Goal: Book appointment/travel/reservation

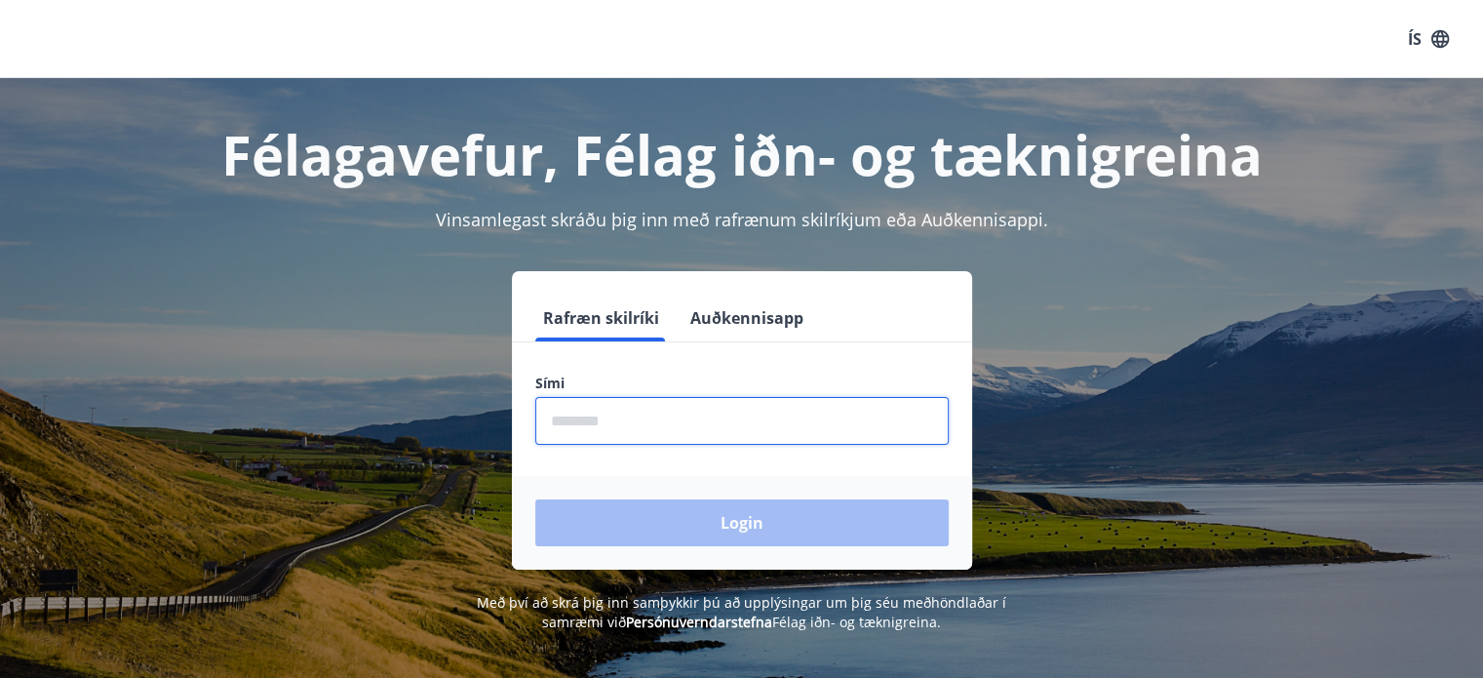
click at [630, 427] on input "phone" at bounding box center [741, 421] width 413 height 48
type input "********"
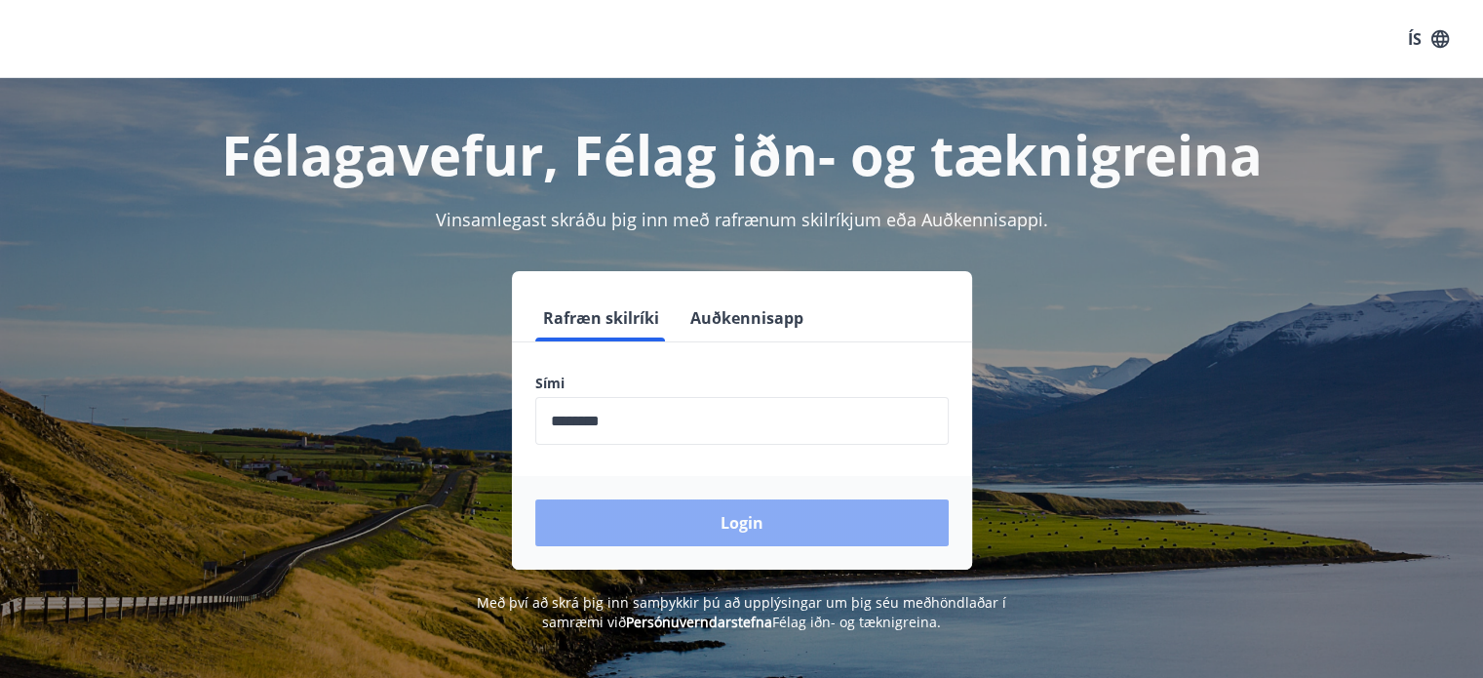
click at [678, 528] on button "Login" at bounding box center [741, 522] width 413 height 47
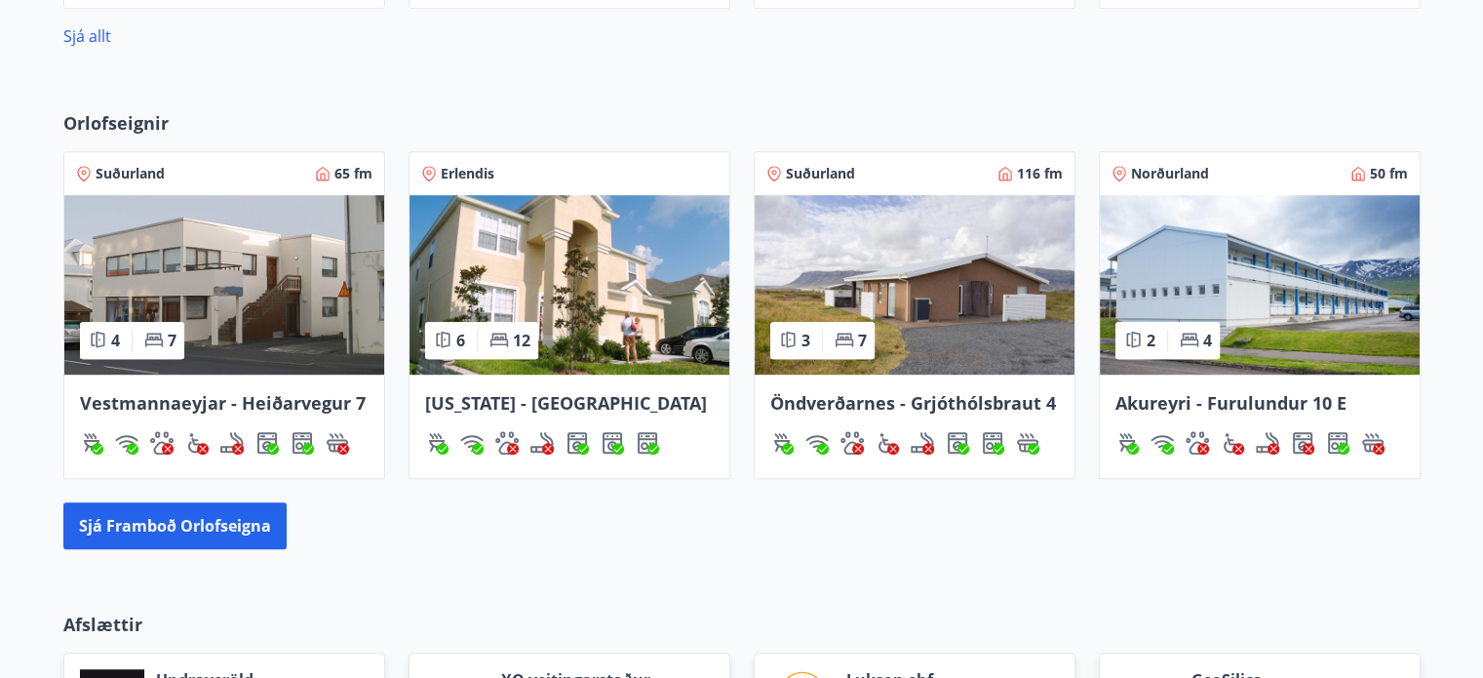
scroll to position [1209, 0]
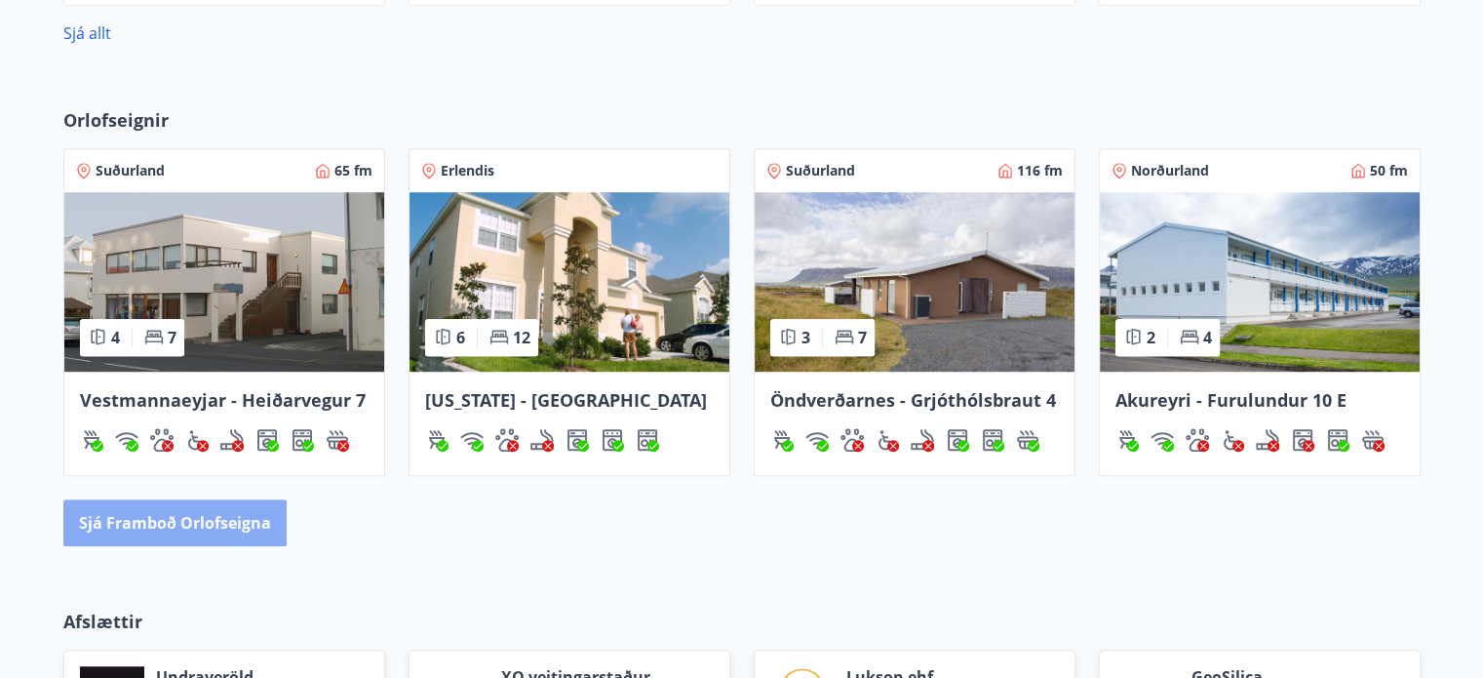
click at [127, 523] on button "Sjá framboð orlofseigna" at bounding box center [174, 522] width 223 height 47
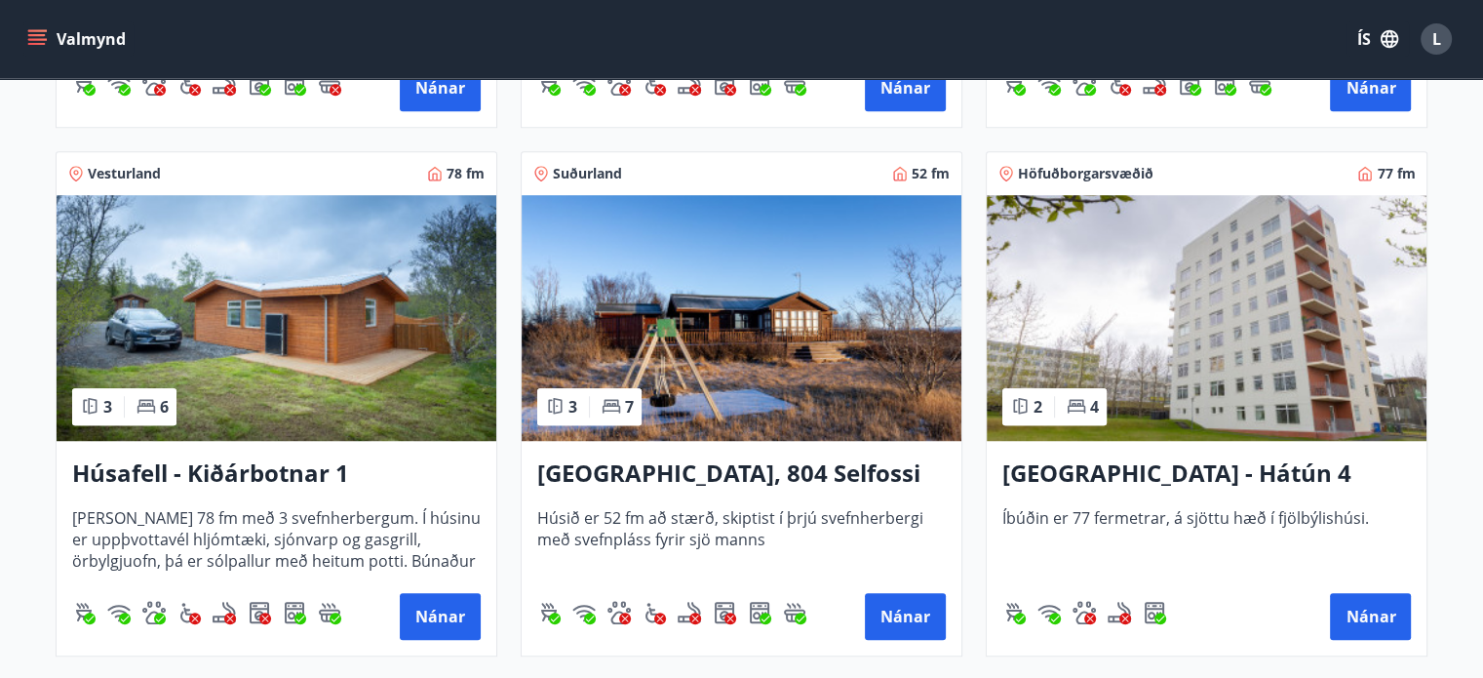
scroll to position [1521, 0]
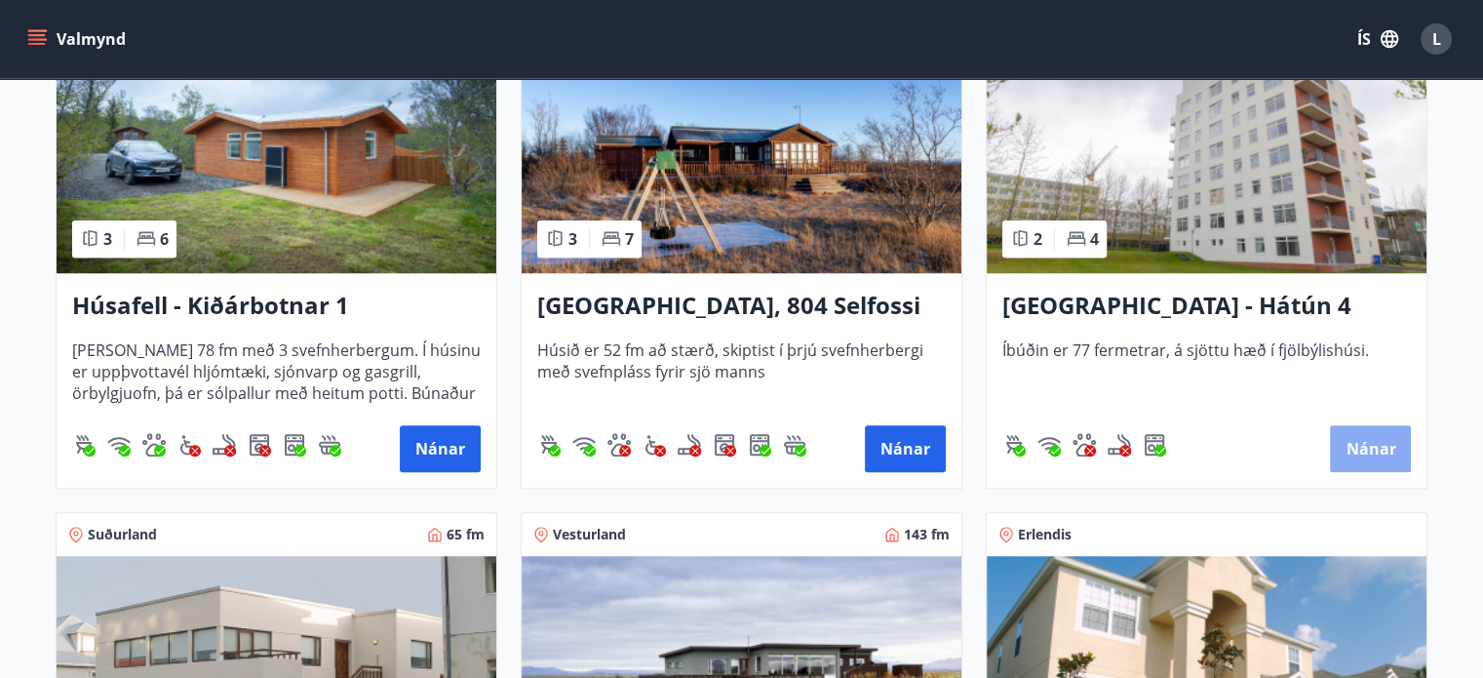
click at [1381, 451] on button "Nánar" at bounding box center [1370, 448] width 81 height 47
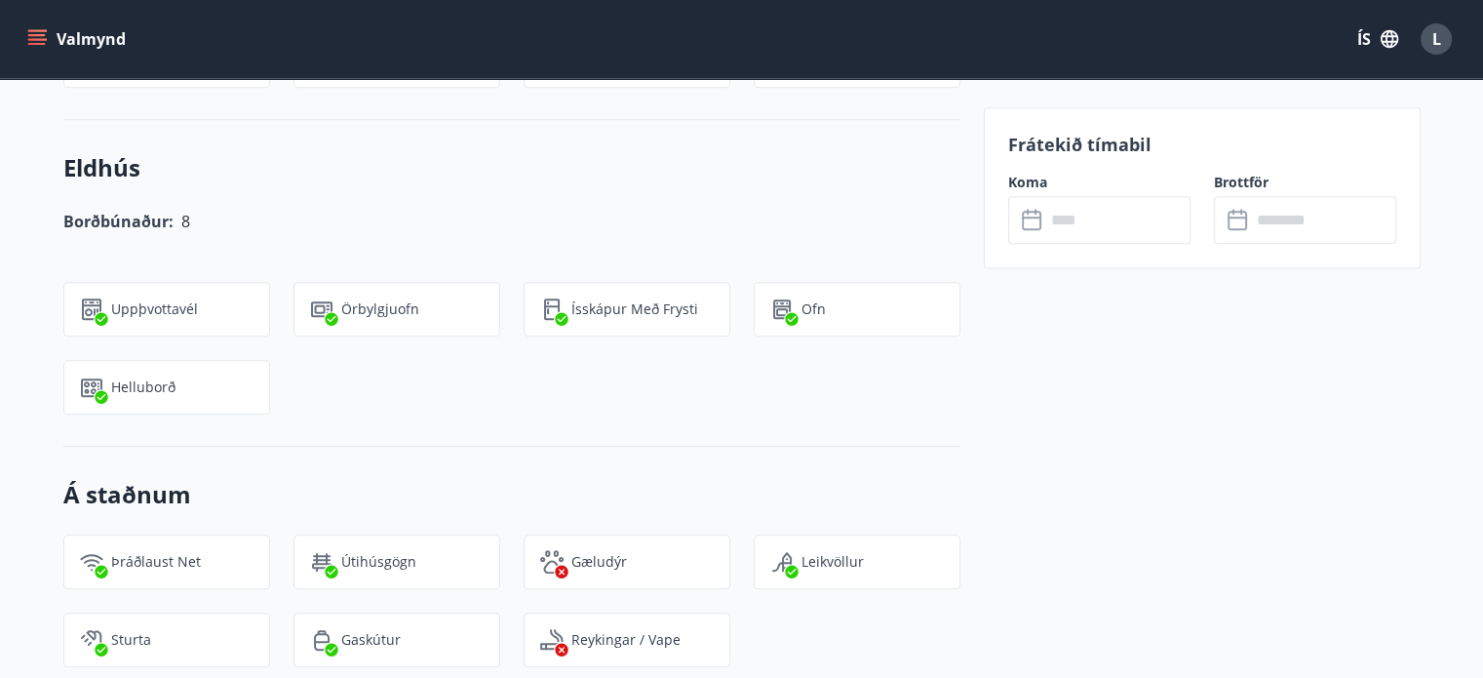
scroll to position [1287, 0]
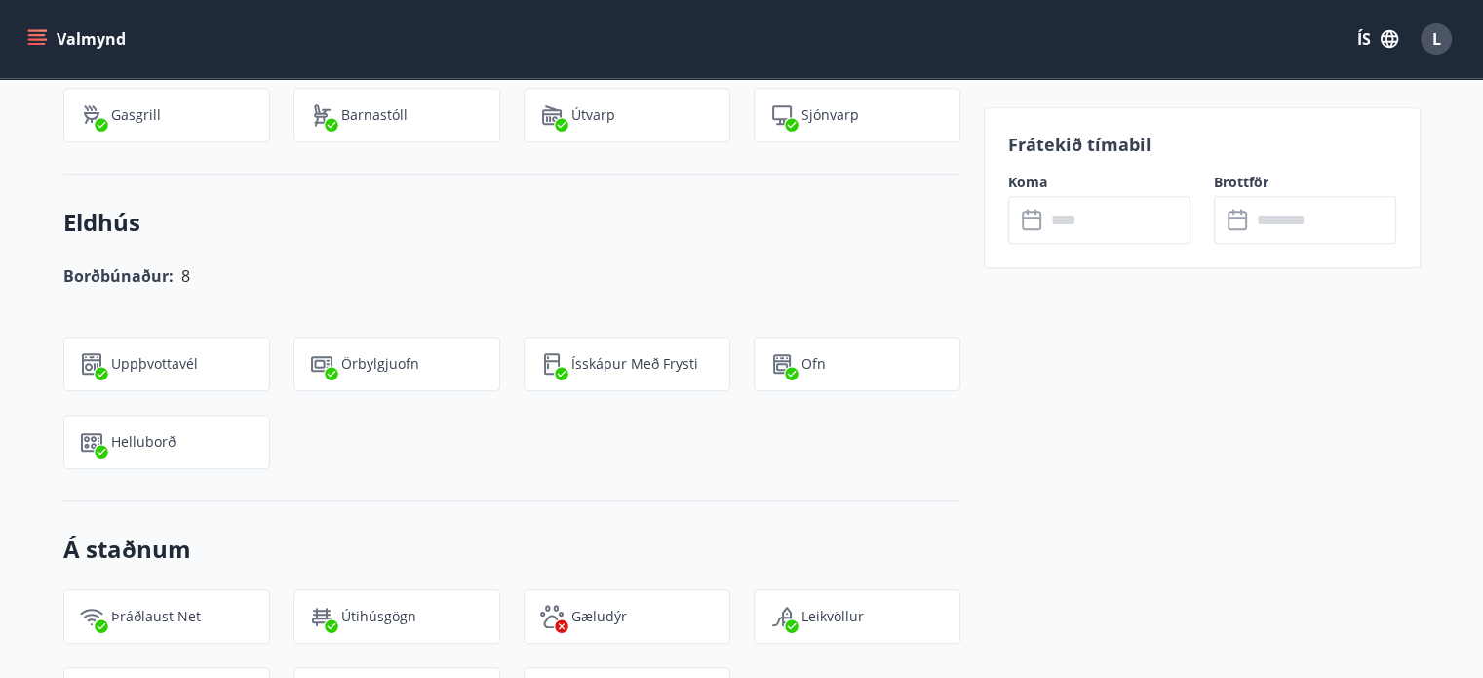
click at [1120, 234] on input "text" at bounding box center [1117, 220] width 145 height 48
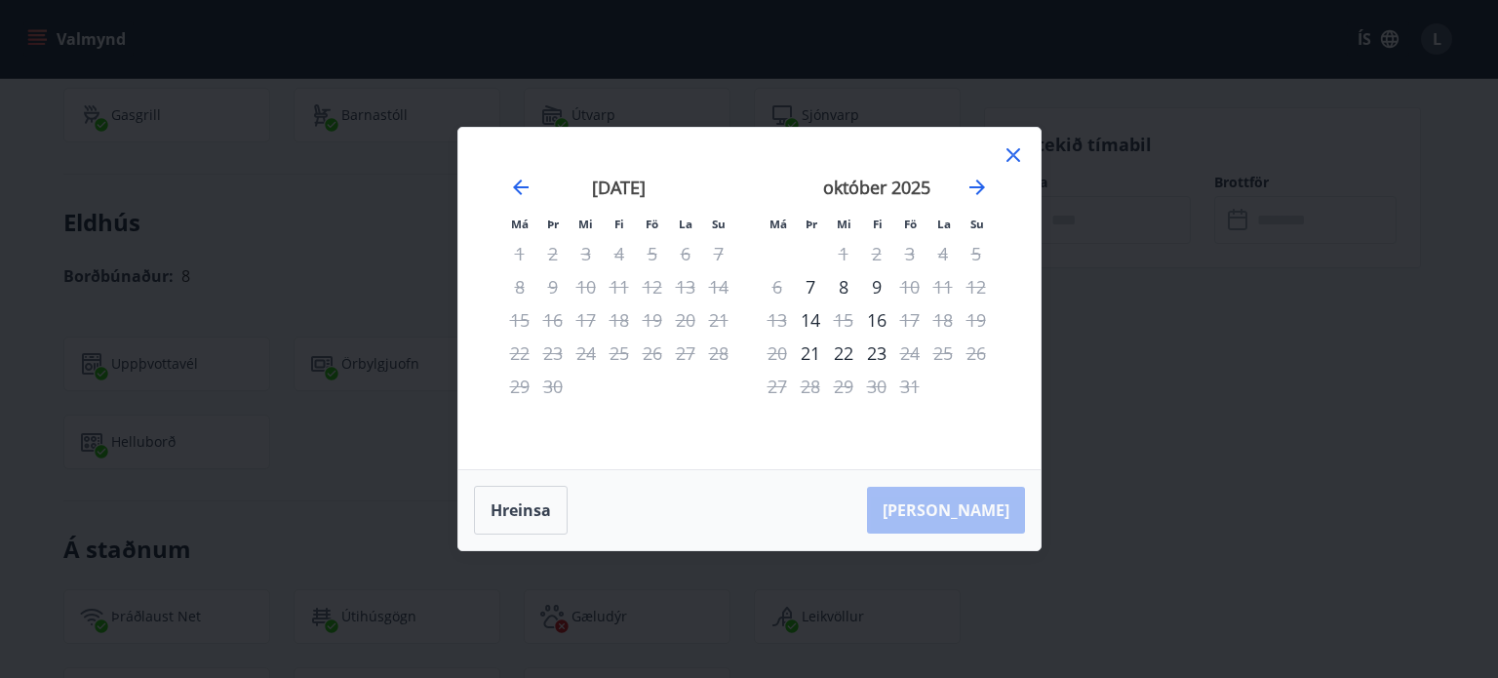
click at [1012, 153] on icon at bounding box center [1012, 154] width 23 height 23
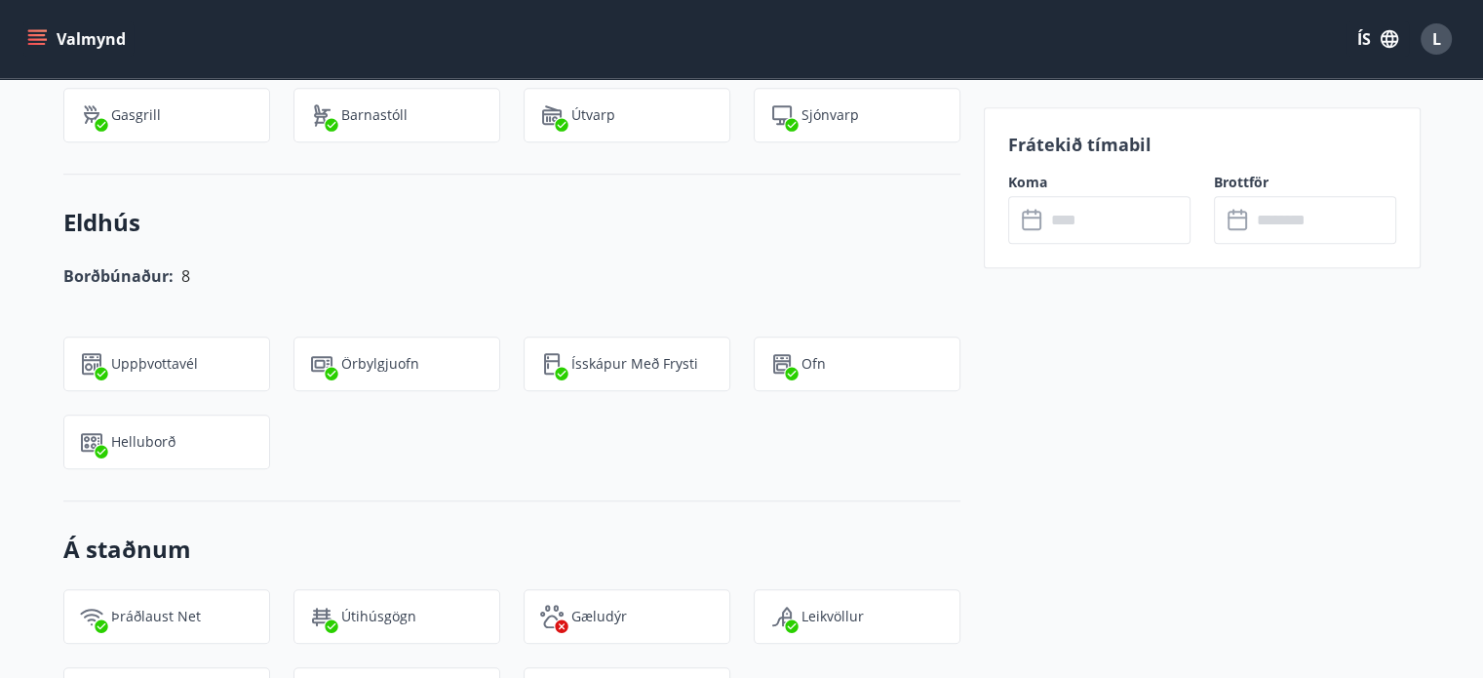
click at [35, 39] on icon "menu" at bounding box center [38, 39] width 21 height 2
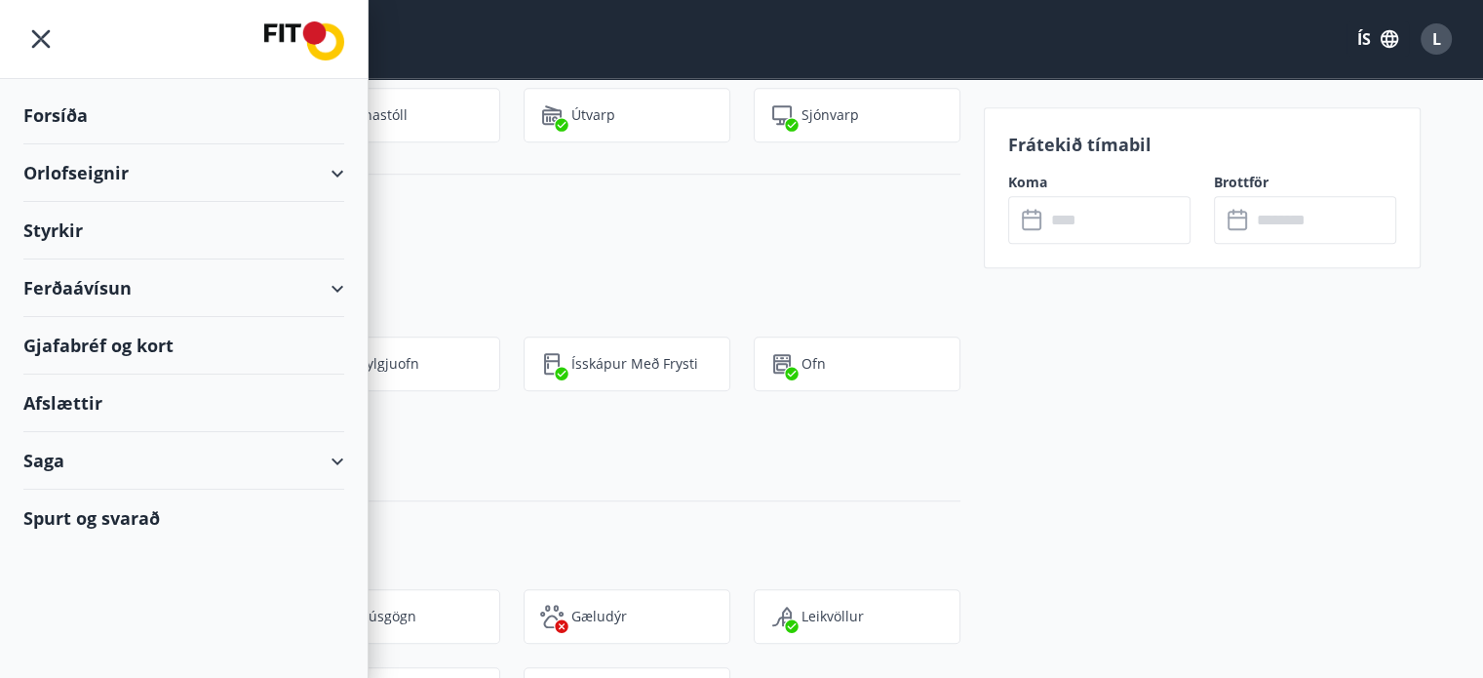
click at [85, 283] on div "Ferðaávísun" at bounding box center [183, 288] width 321 height 58
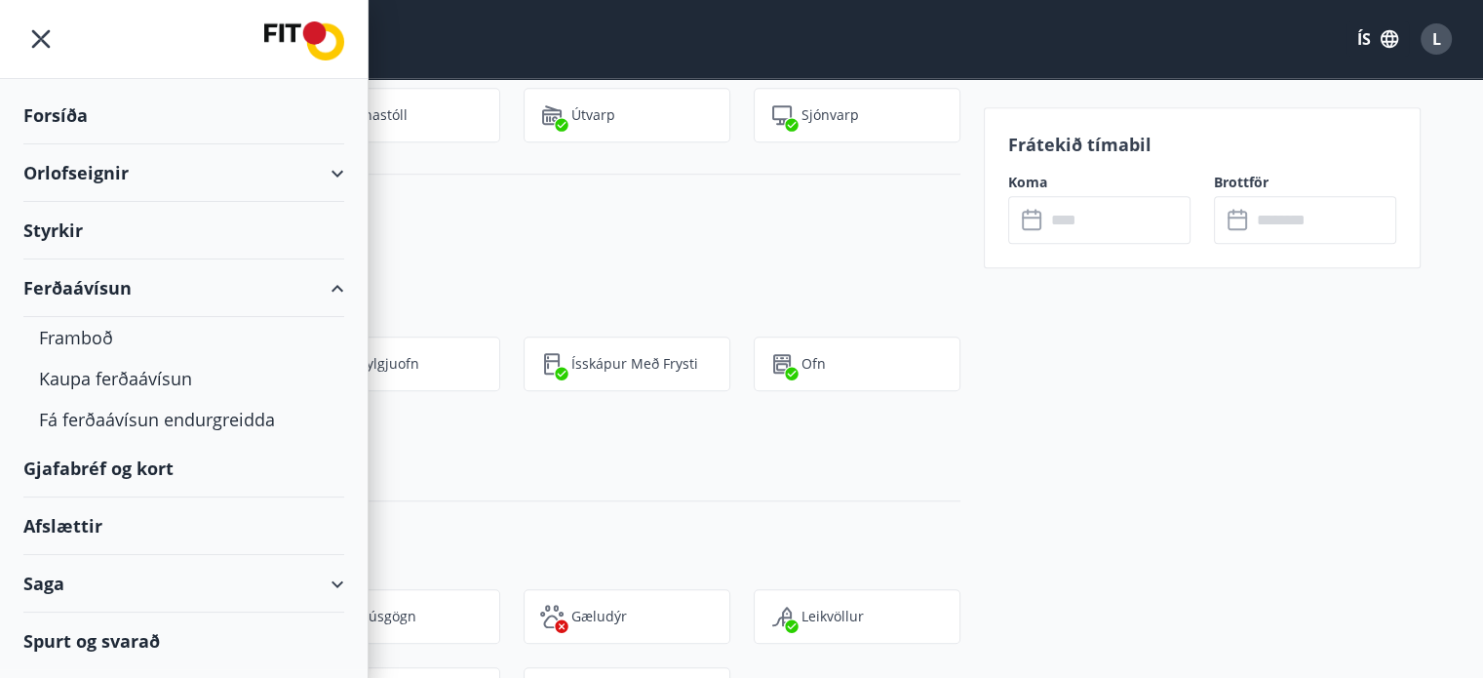
click at [130, 467] on div "Gjafabréf og kort" at bounding box center [183, 469] width 321 height 58
click at [80, 178] on div "Orlofseignir" at bounding box center [183, 173] width 321 height 58
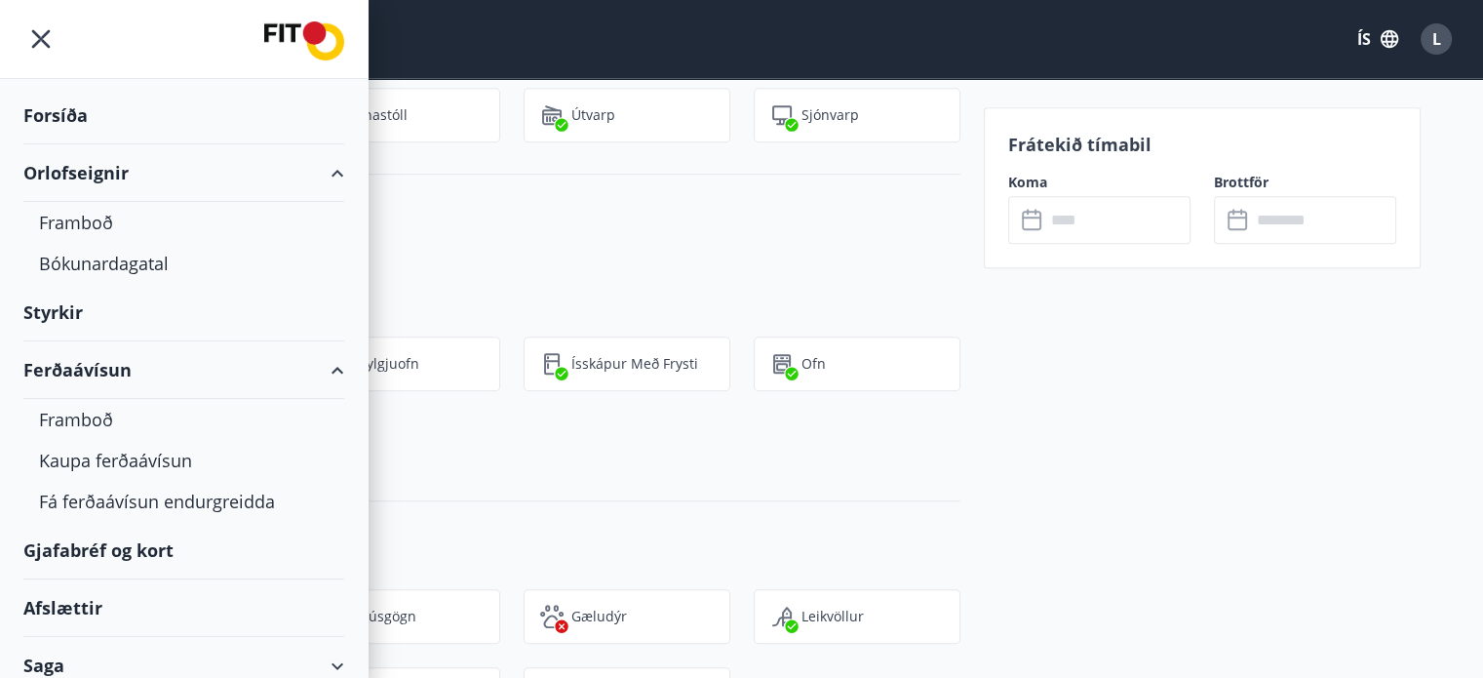
click at [62, 116] on div "Forsíða" at bounding box center [183, 116] width 321 height 58
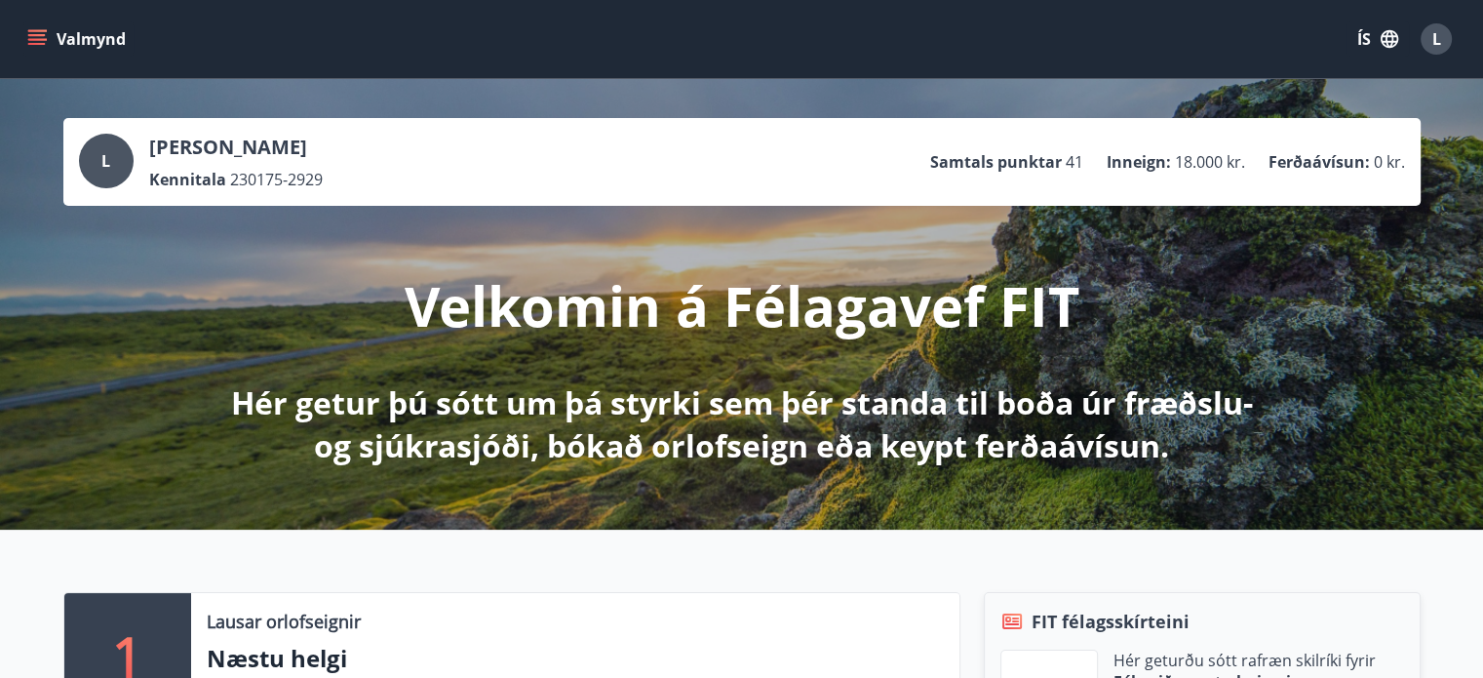
click at [44, 43] on icon "menu" at bounding box center [37, 44] width 18 height 2
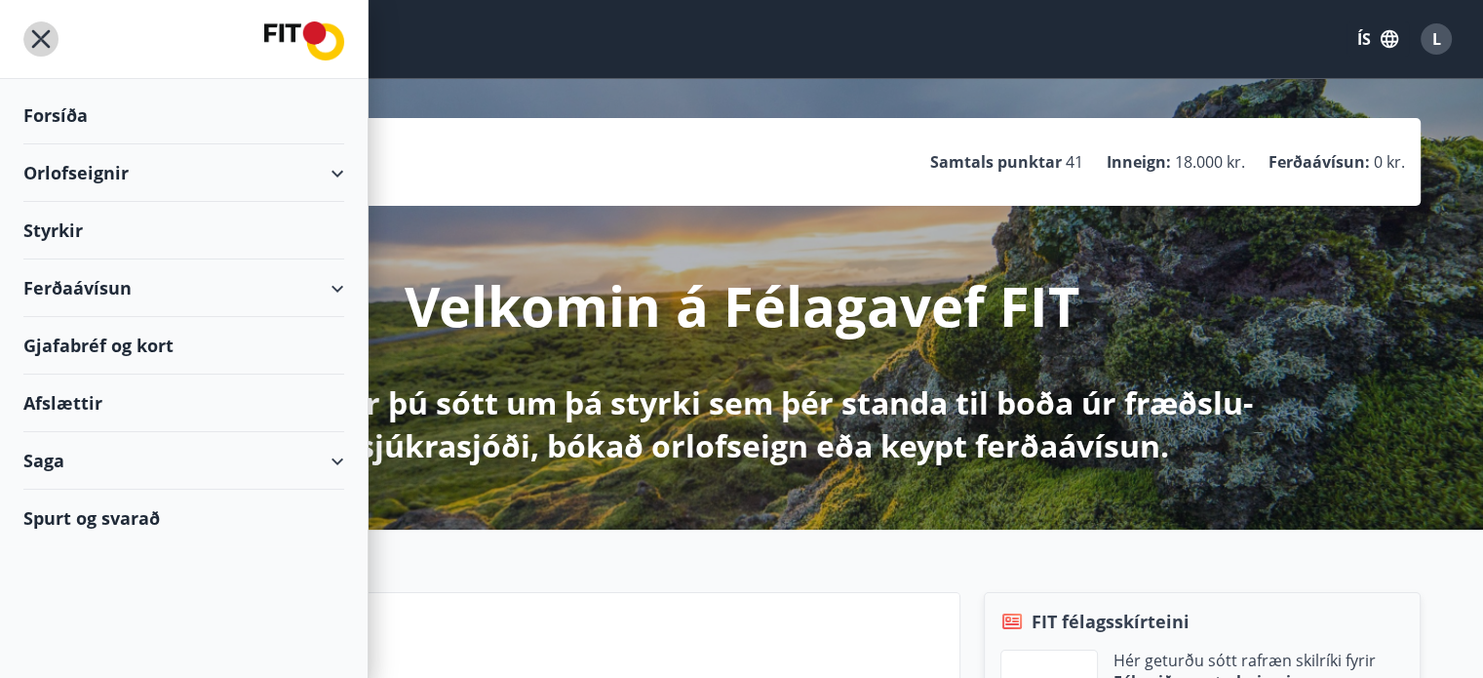
click at [44, 43] on icon "menu" at bounding box center [41, 39] width 19 height 19
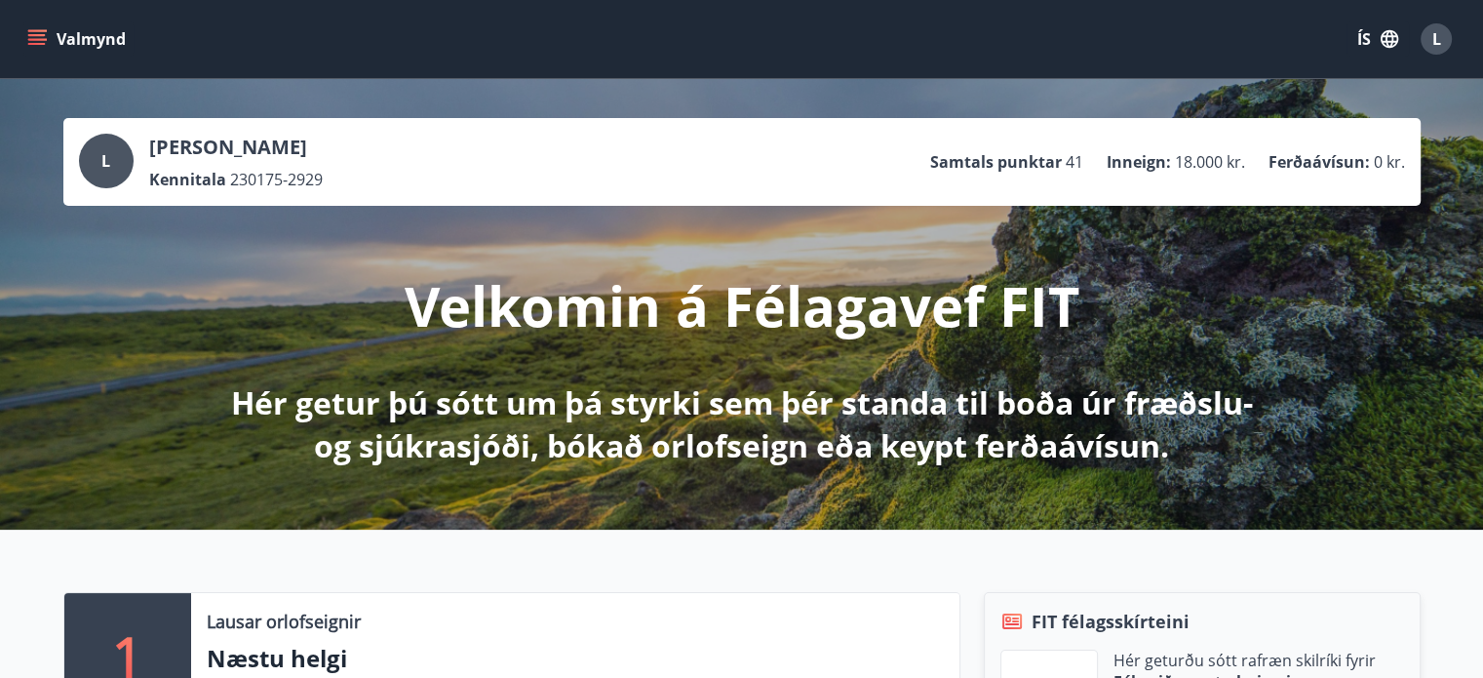
click at [44, 43] on icon "menu" at bounding box center [37, 44] width 18 height 2
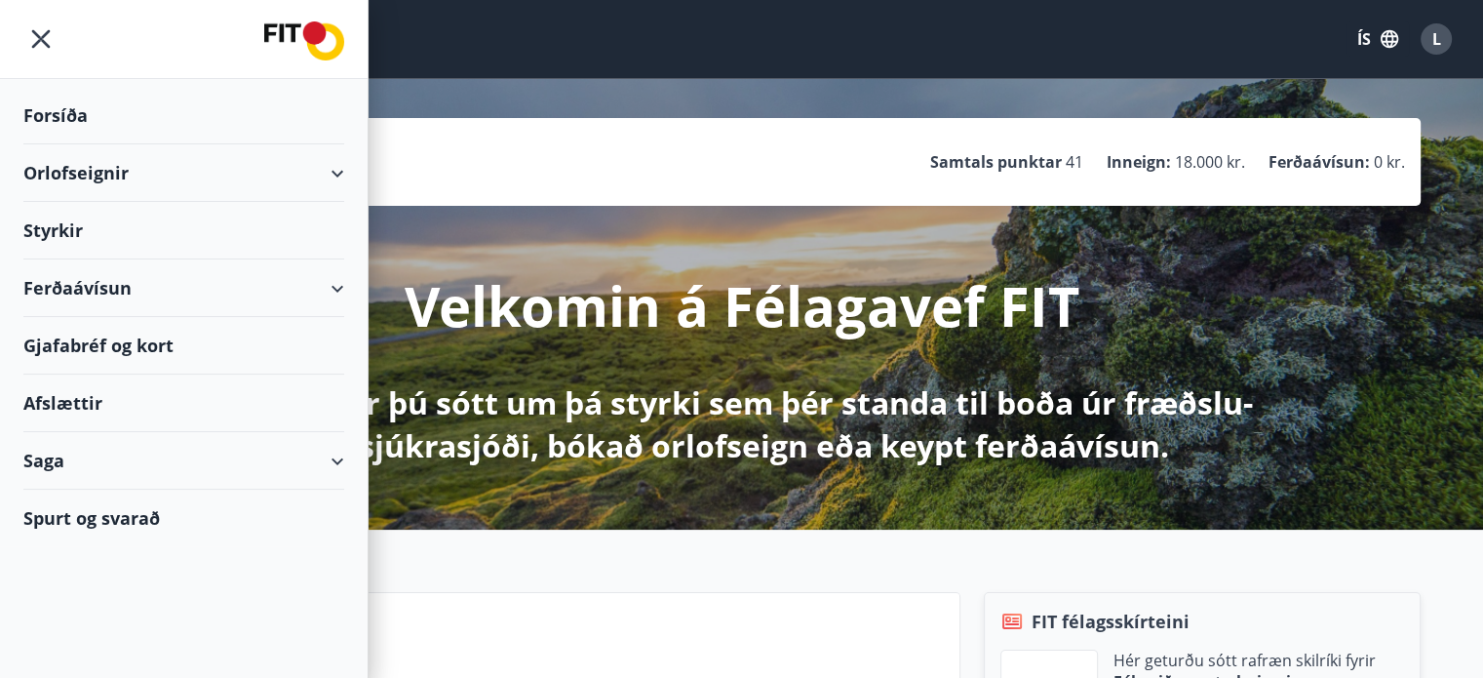
click at [70, 293] on div "Ferðaávísun" at bounding box center [183, 288] width 321 height 58
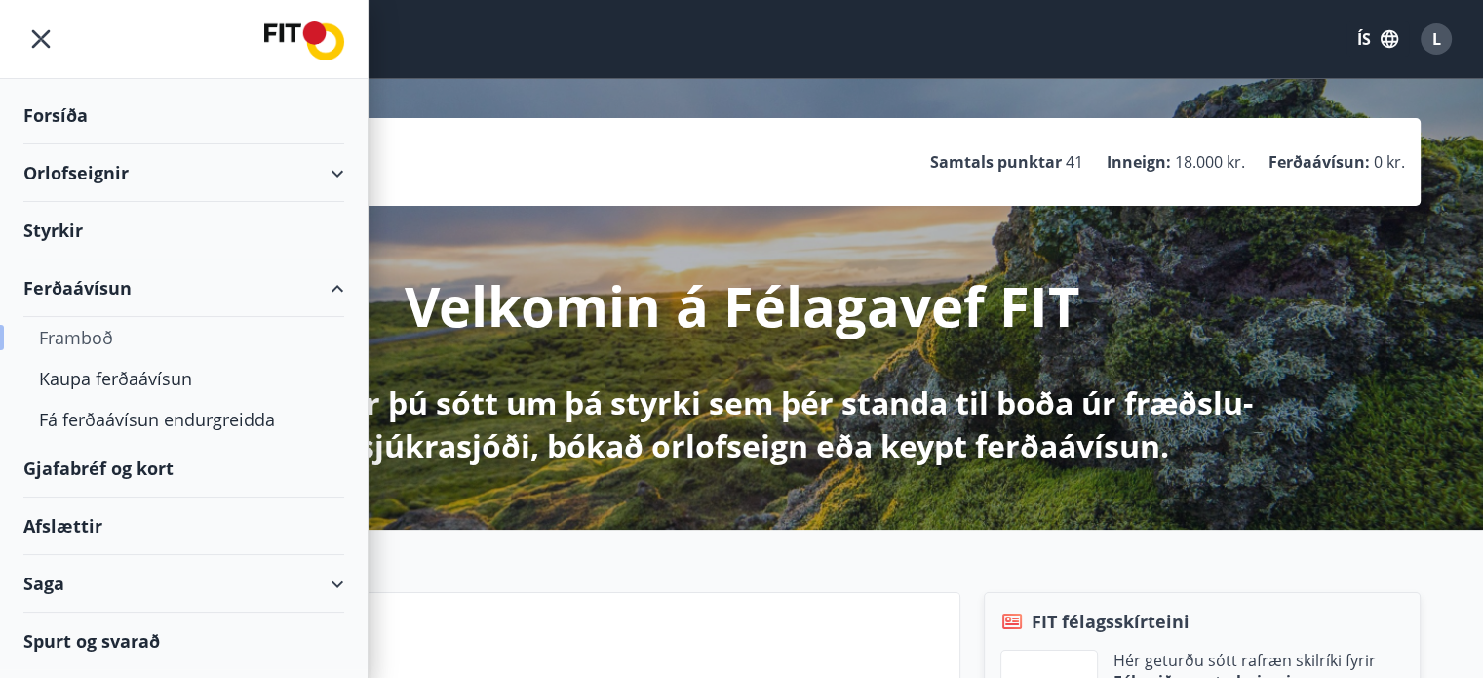
click at [84, 342] on div "Framboð" at bounding box center [184, 337] width 290 height 41
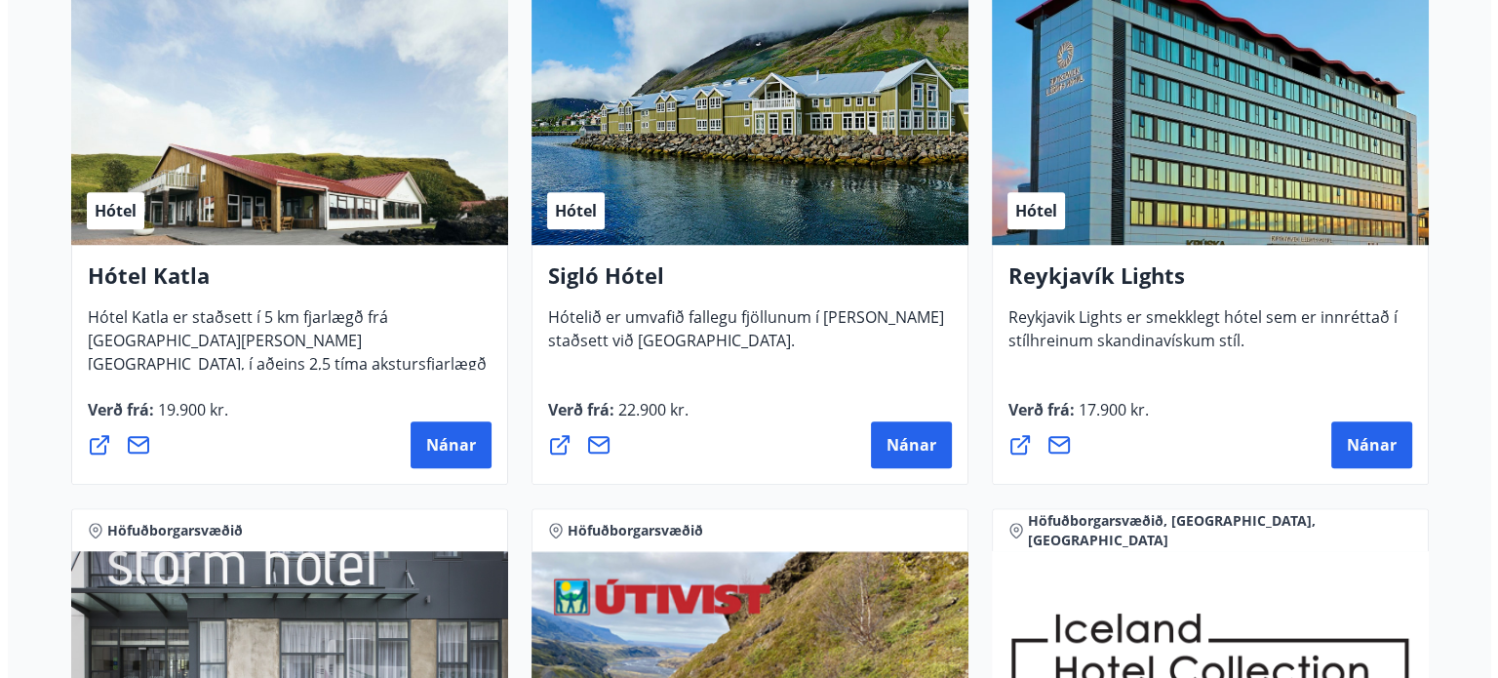
scroll to position [1521, 0]
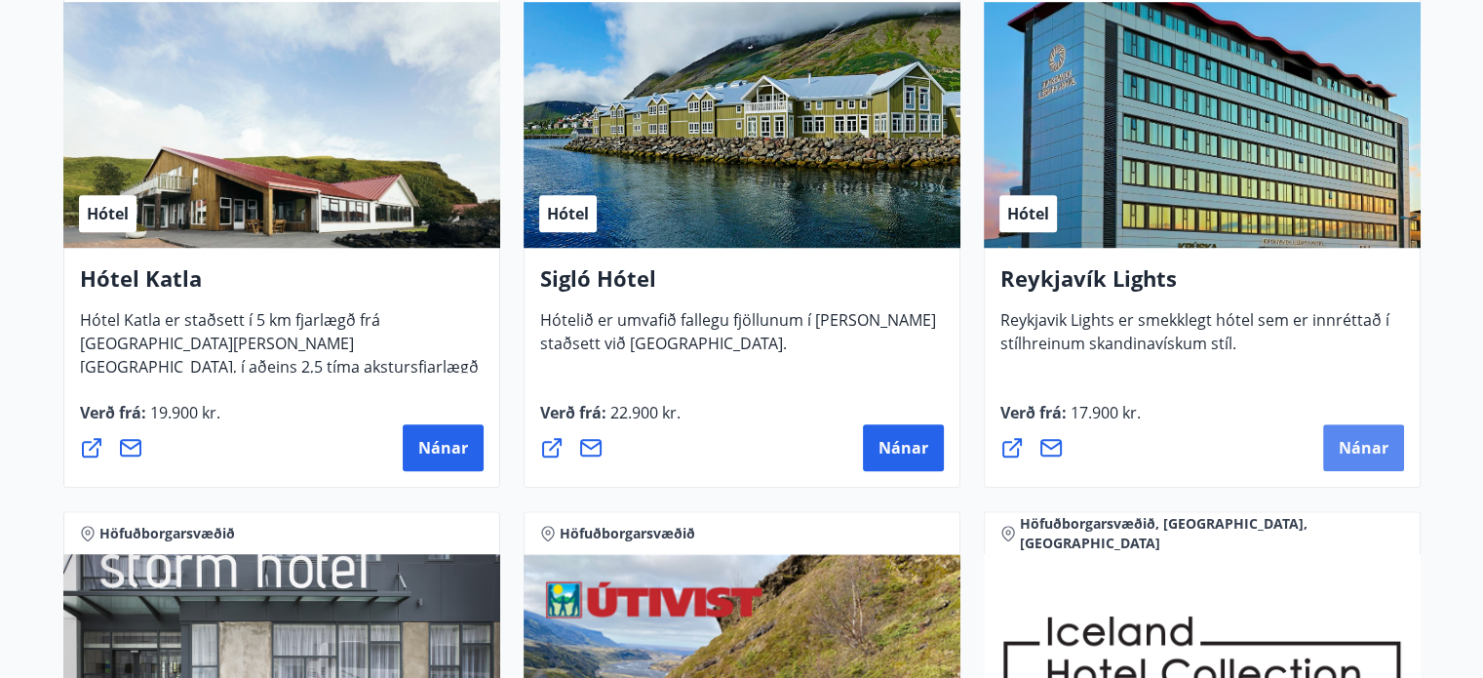
click at [1356, 442] on span "Nánar" at bounding box center [1364, 447] width 50 height 21
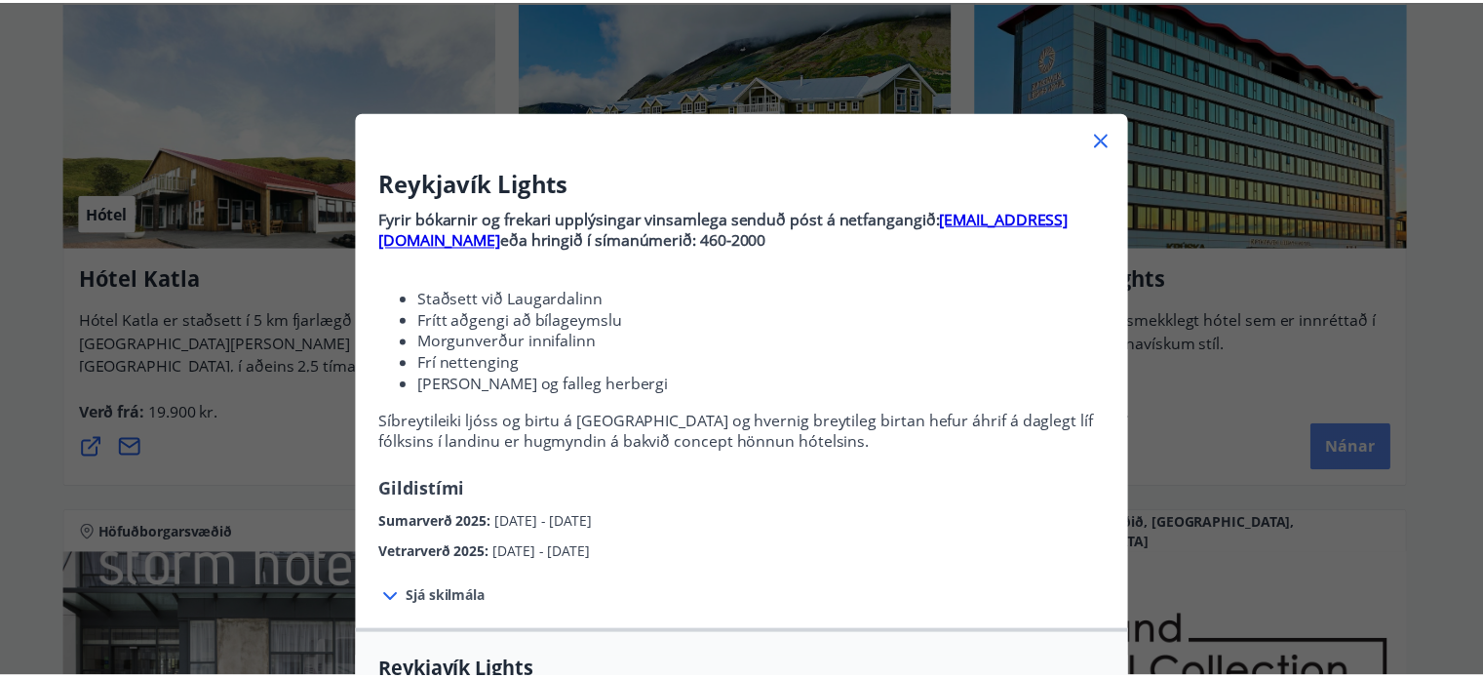
scroll to position [0, 0]
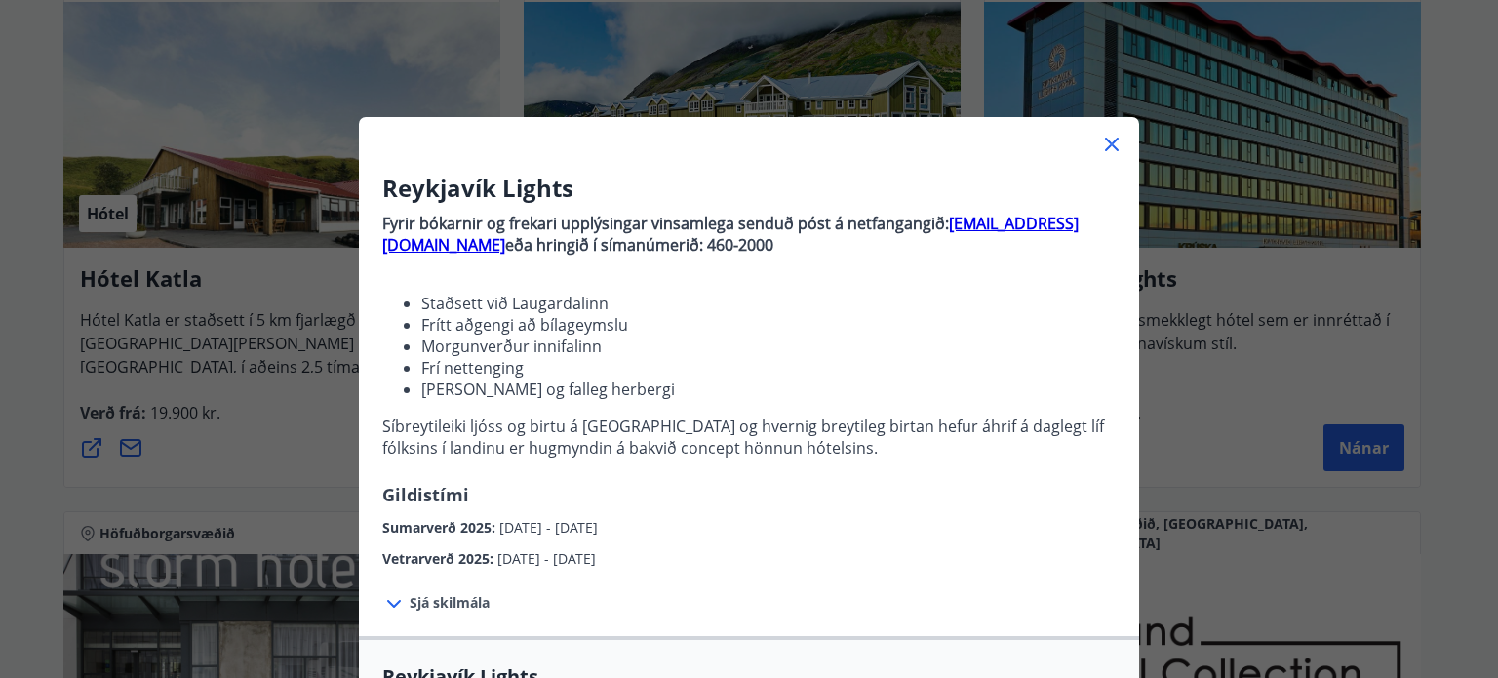
click at [1104, 148] on icon at bounding box center [1111, 144] width 23 height 23
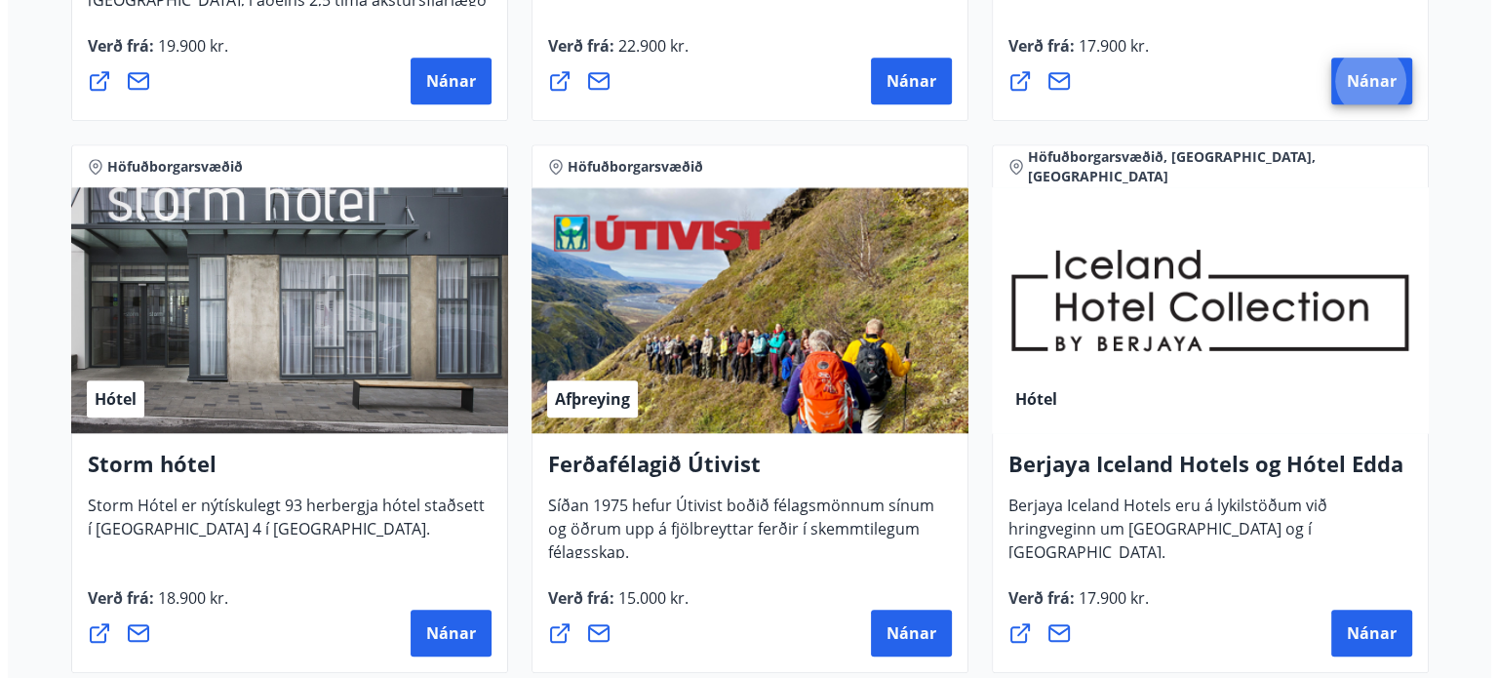
scroll to position [1911, 0]
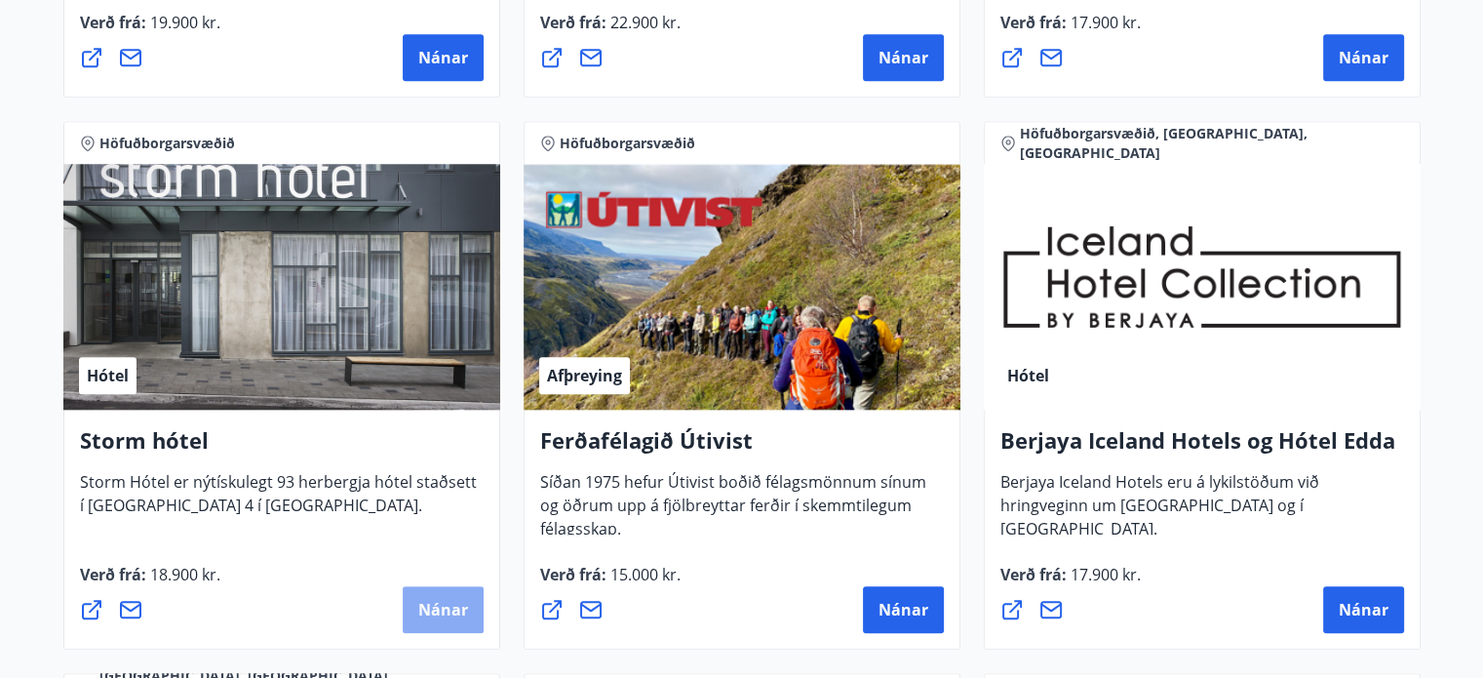
click at [431, 620] on button "Nánar" at bounding box center [443, 609] width 81 height 47
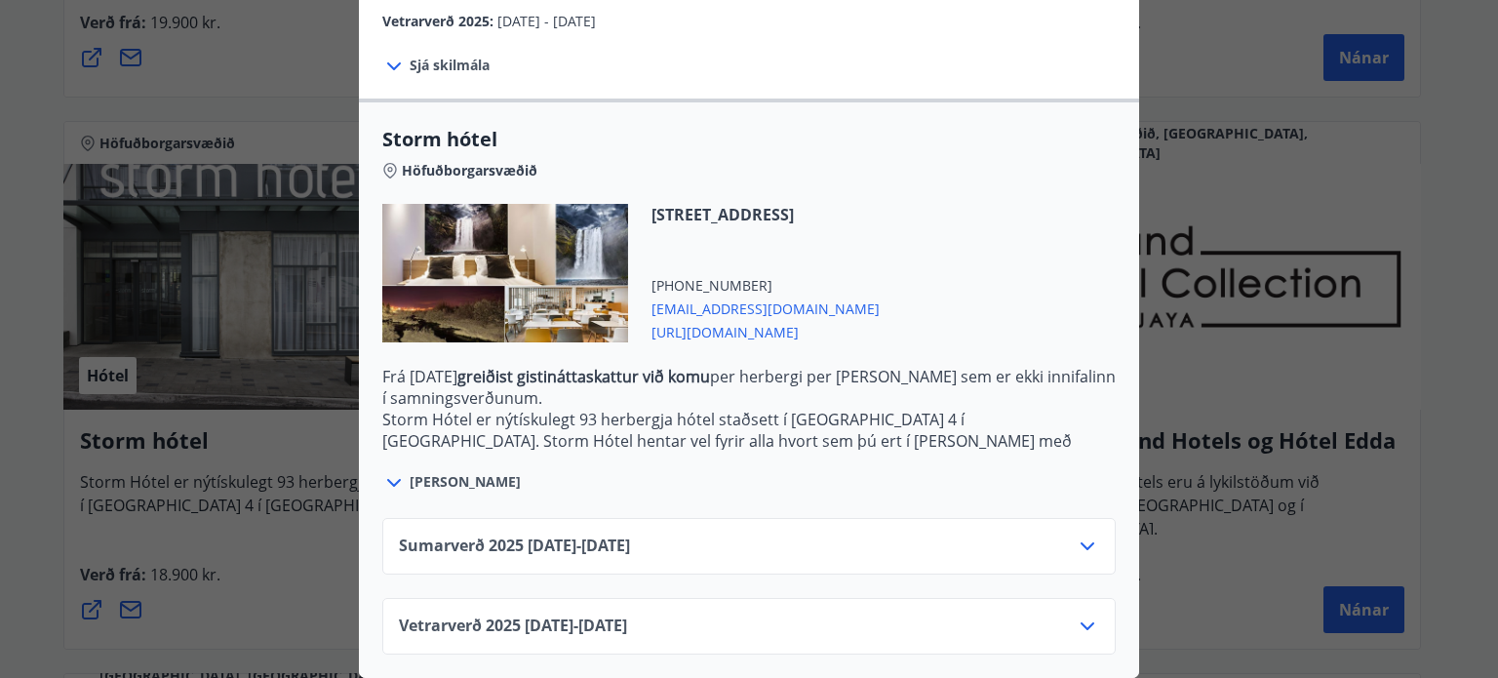
scroll to position [411, 0]
click at [1083, 614] on icon at bounding box center [1086, 625] width 23 height 23
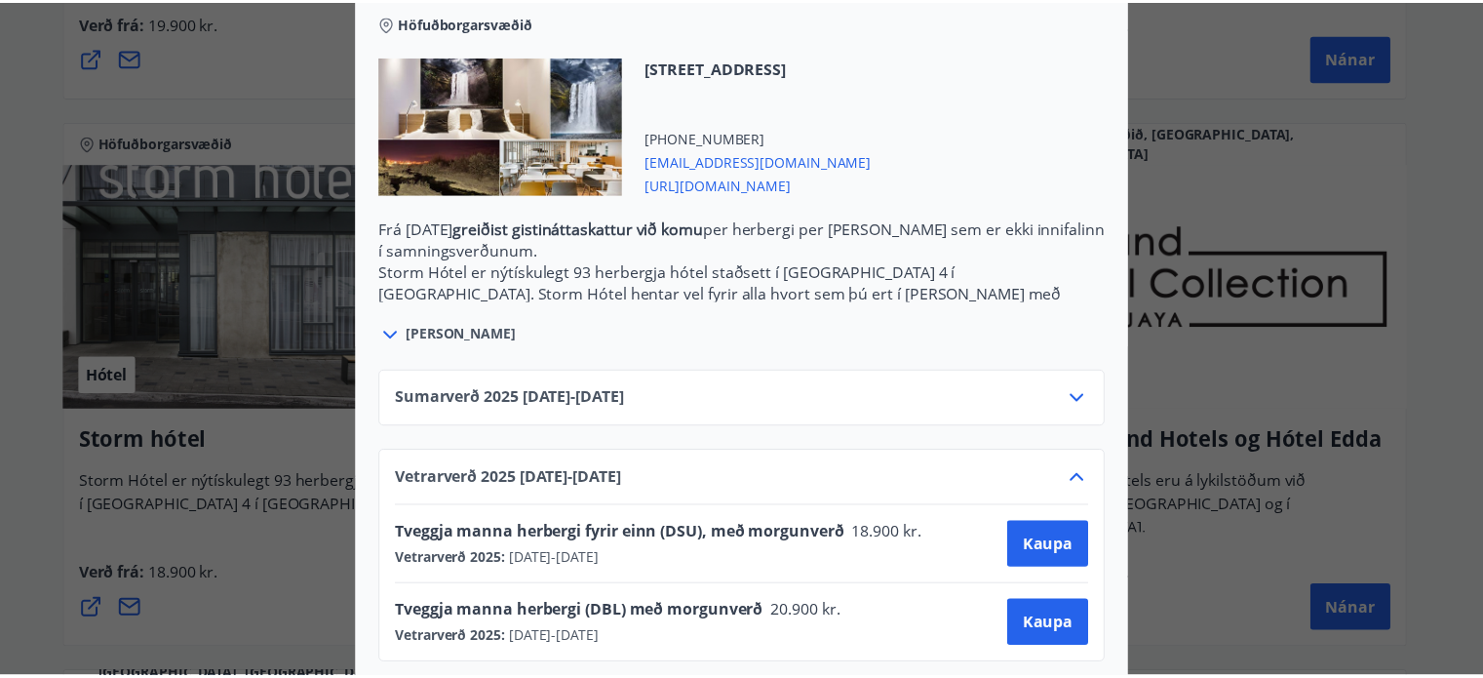
scroll to position [569, 0]
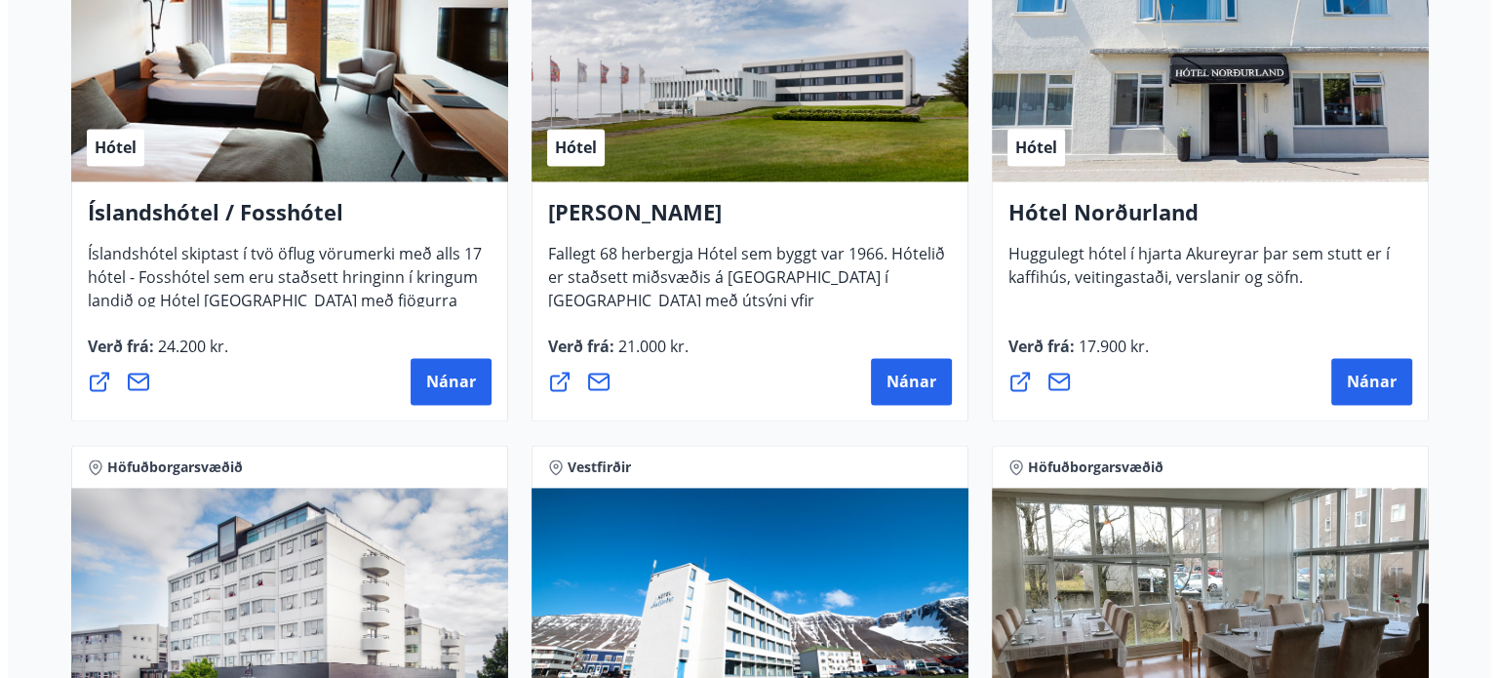
scroll to position [2652, 0]
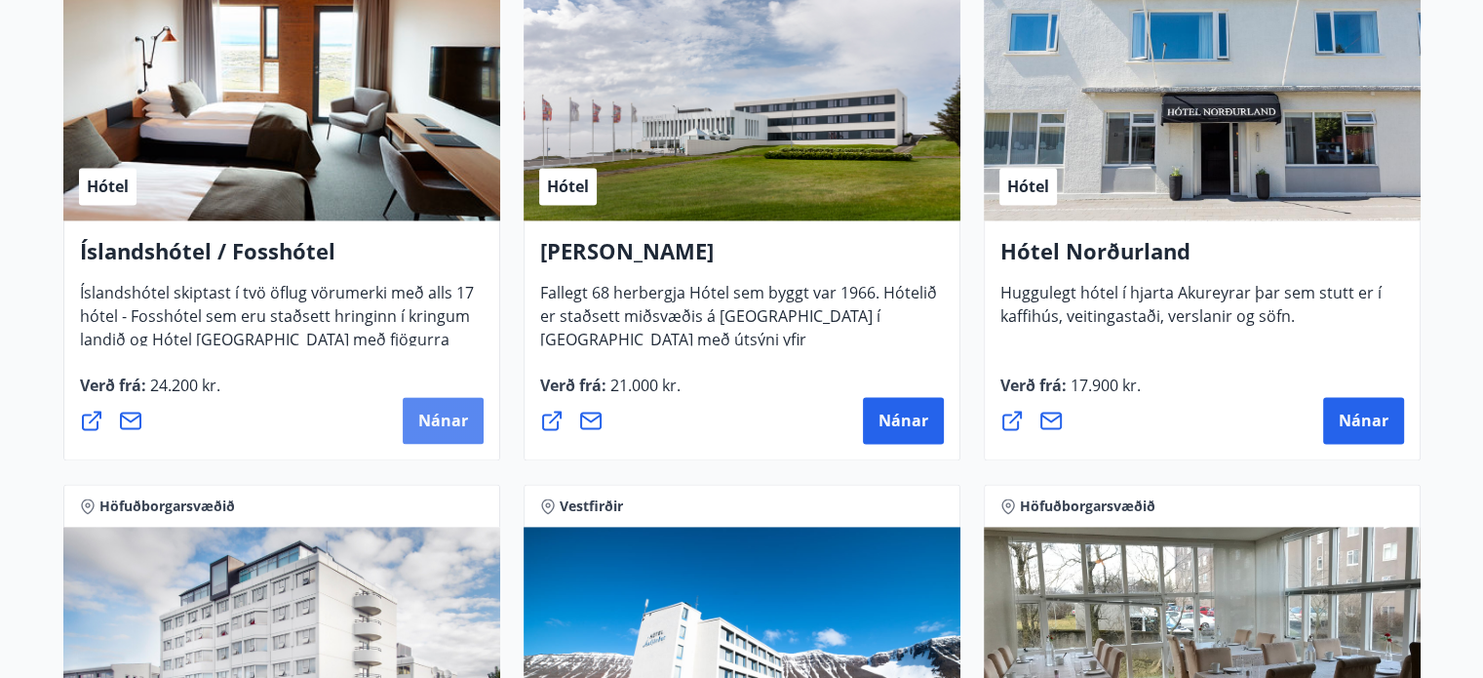
click at [441, 416] on span "Nánar" at bounding box center [443, 420] width 50 height 21
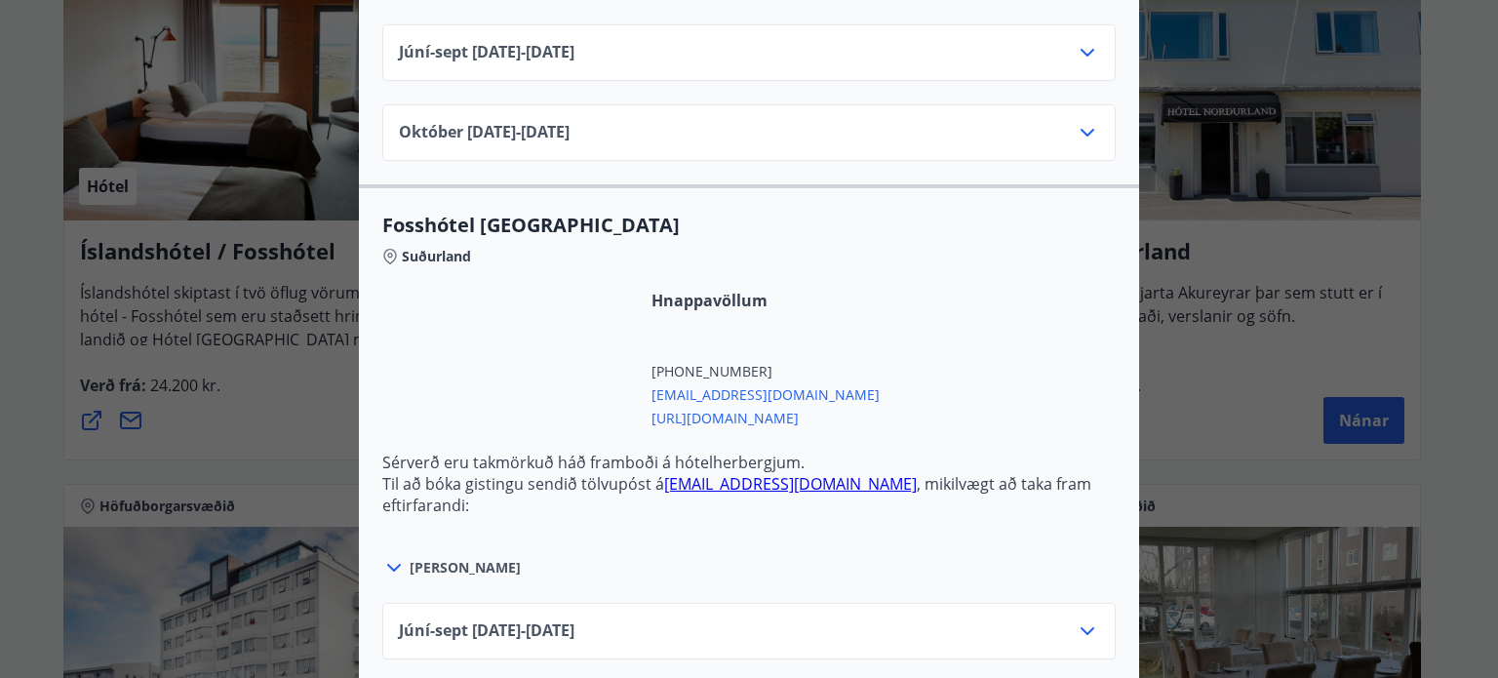
scroll to position [5340, 0]
